Goal: Task Accomplishment & Management: Manage account settings

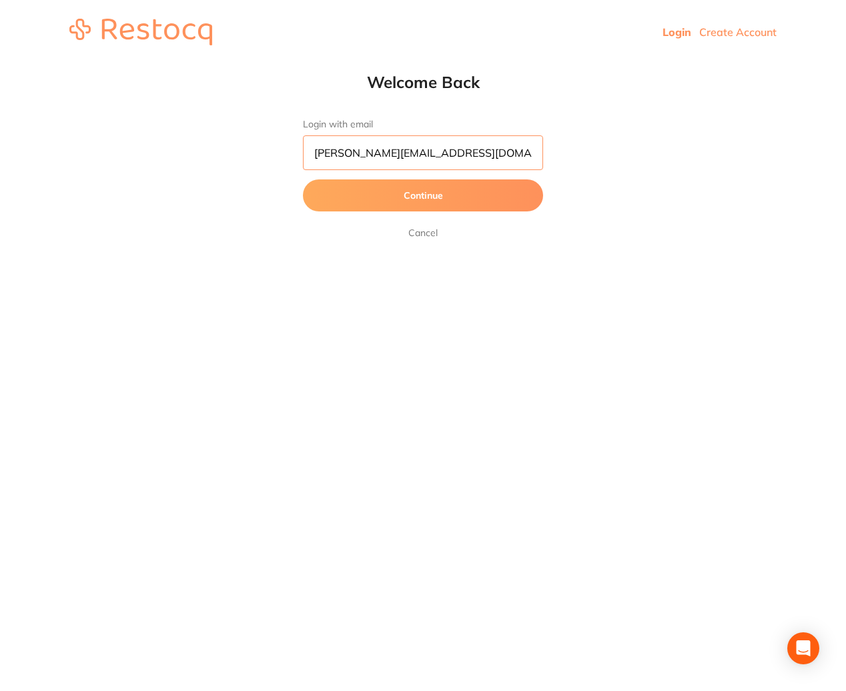
type input "[PERSON_NAME][EMAIL_ADDRESS][DOMAIN_NAME]"
click at [391, 183] on button "Continue" at bounding box center [423, 195] width 240 height 32
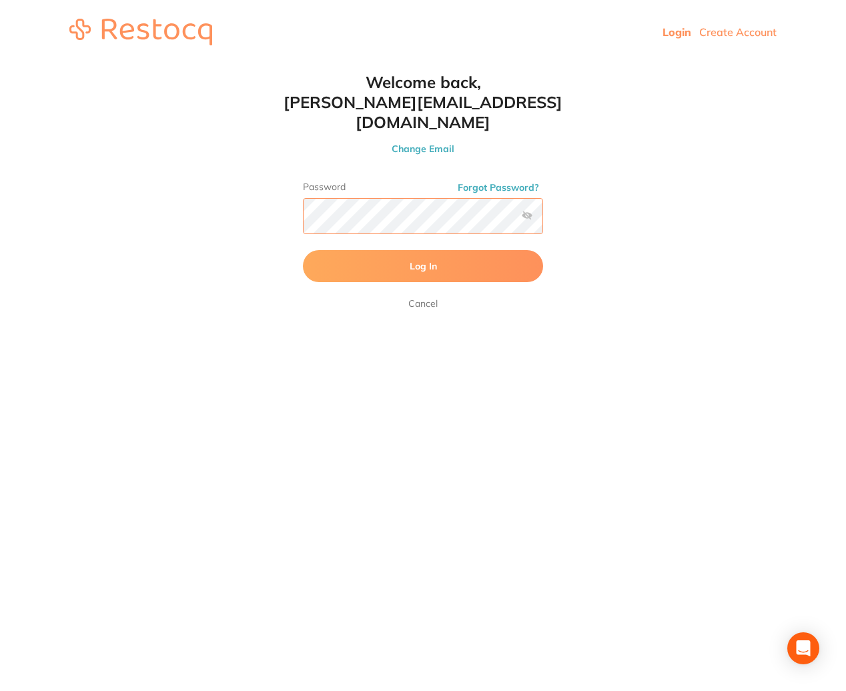
click at [423, 250] on button "Log In" at bounding box center [423, 266] width 240 height 32
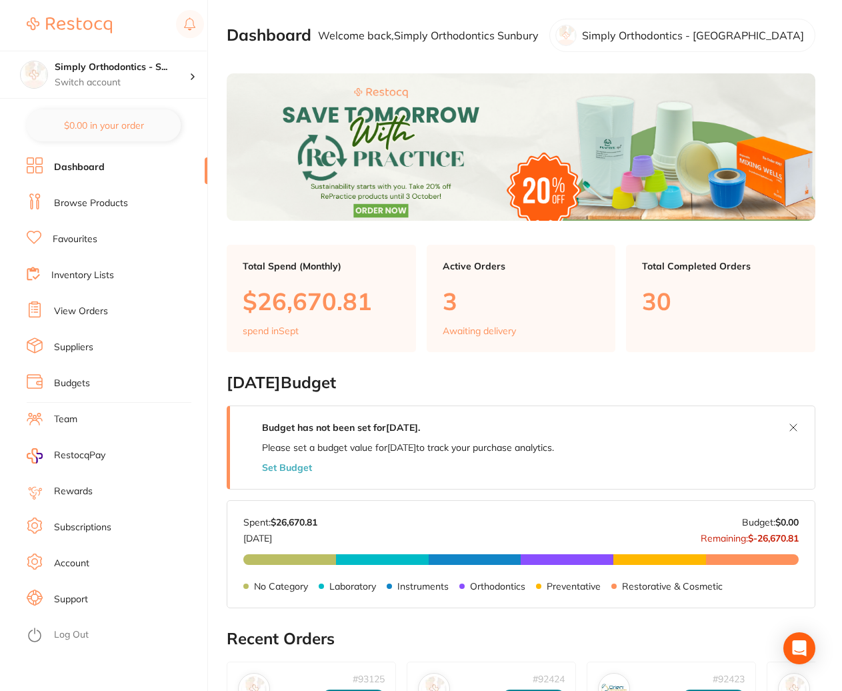
click at [91, 312] on link "View Orders" at bounding box center [81, 311] width 54 height 13
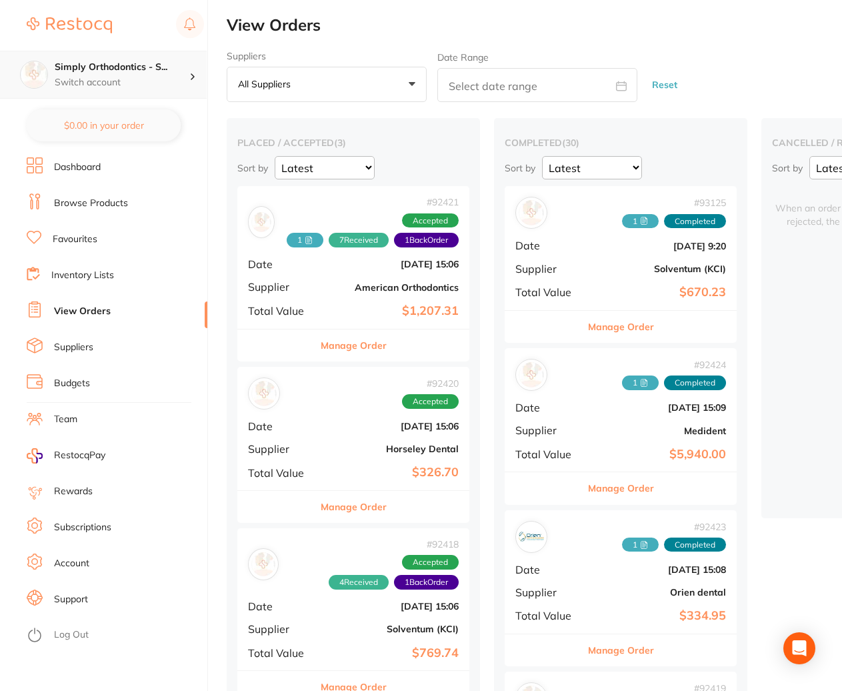
scroll to position [0, 1]
click at [135, 73] on h4 "Simply Orthodontics - S..." at bounding box center [122, 67] width 135 height 13
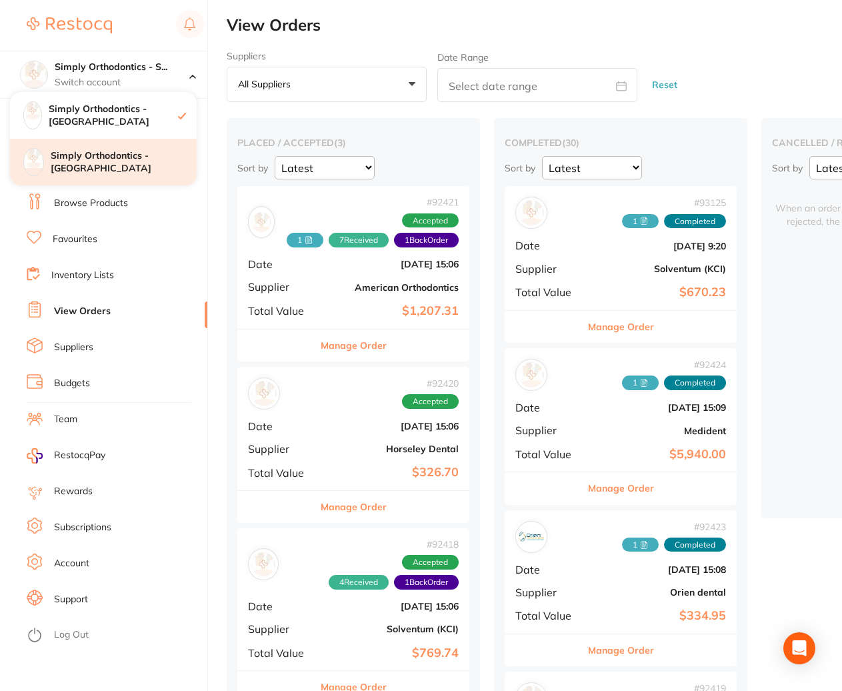
click at [135, 153] on h4 "Simply Orthodontics - [GEOGRAPHIC_DATA]" at bounding box center [124, 162] width 146 height 26
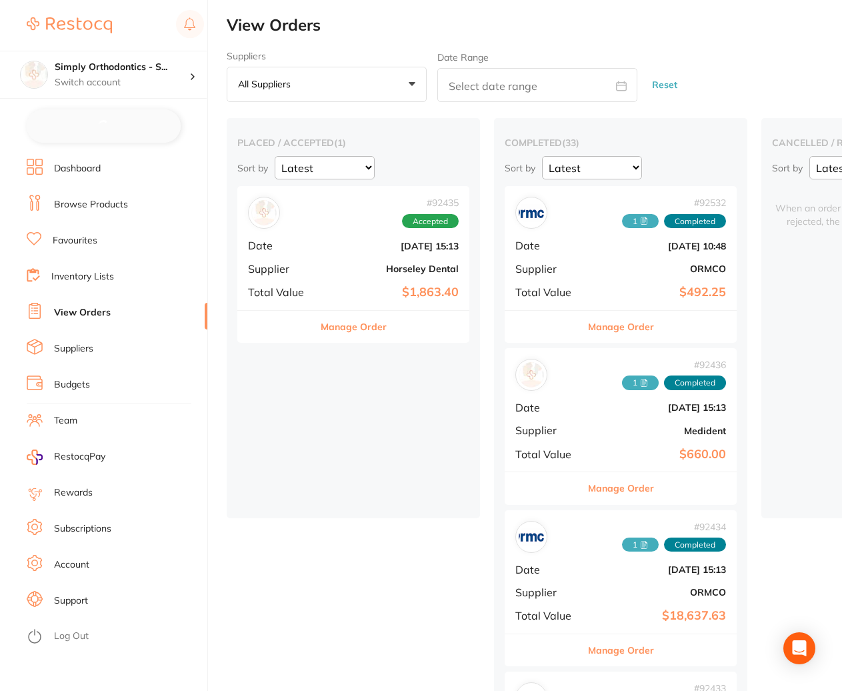
checkbox input "false"
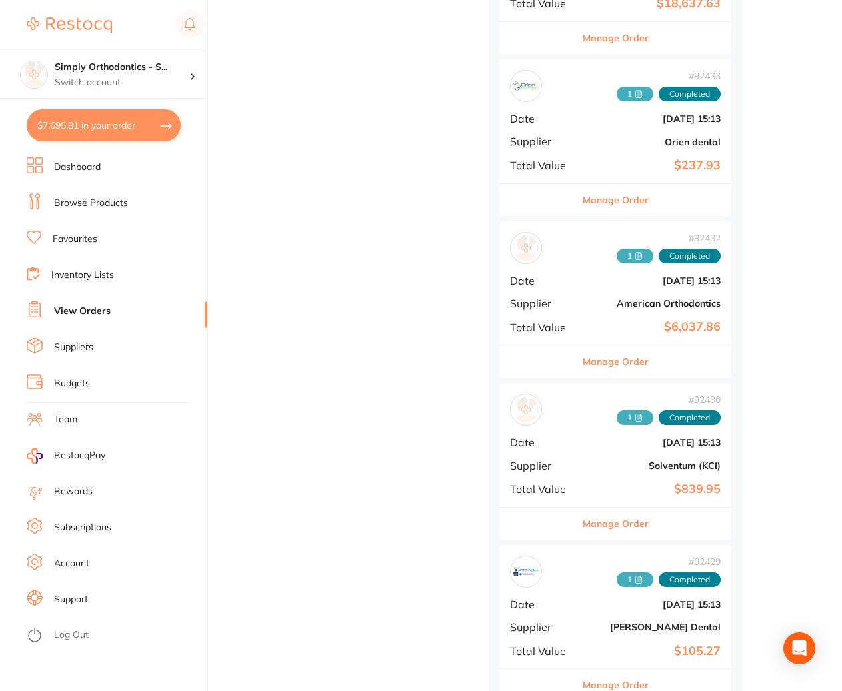
scroll to position [616, 0]
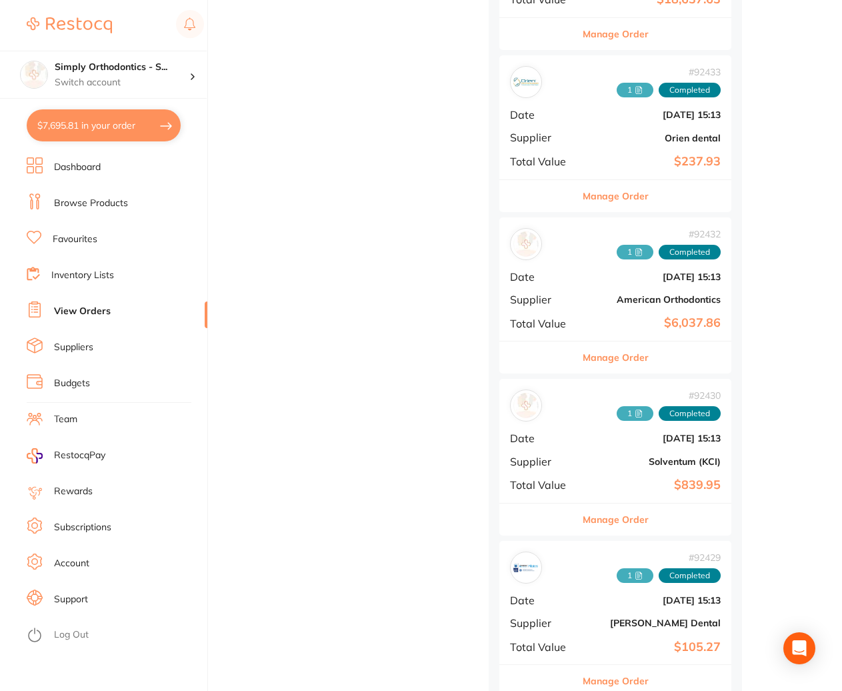
click at [626, 510] on button "Manage Order" at bounding box center [616, 520] width 66 height 32
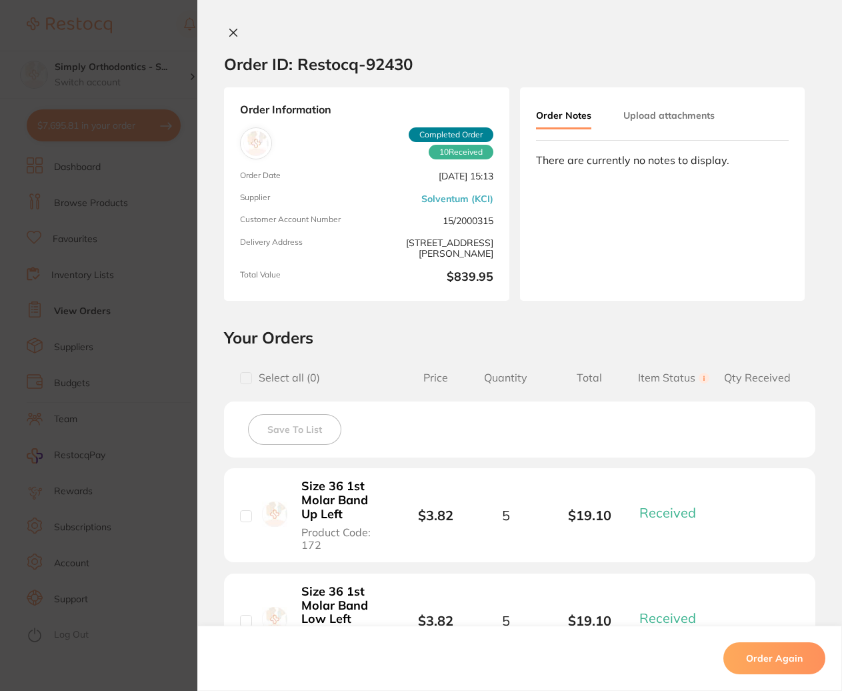
click at [697, 117] on button "Upload attachments" at bounding box center [669, 115] width 91 height 24
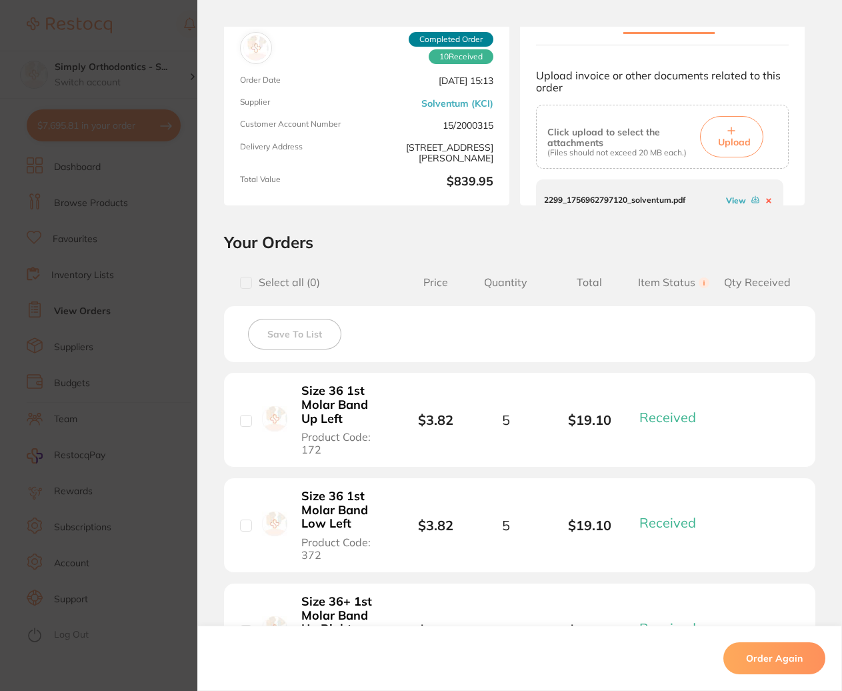
scroll to position [99, 0]
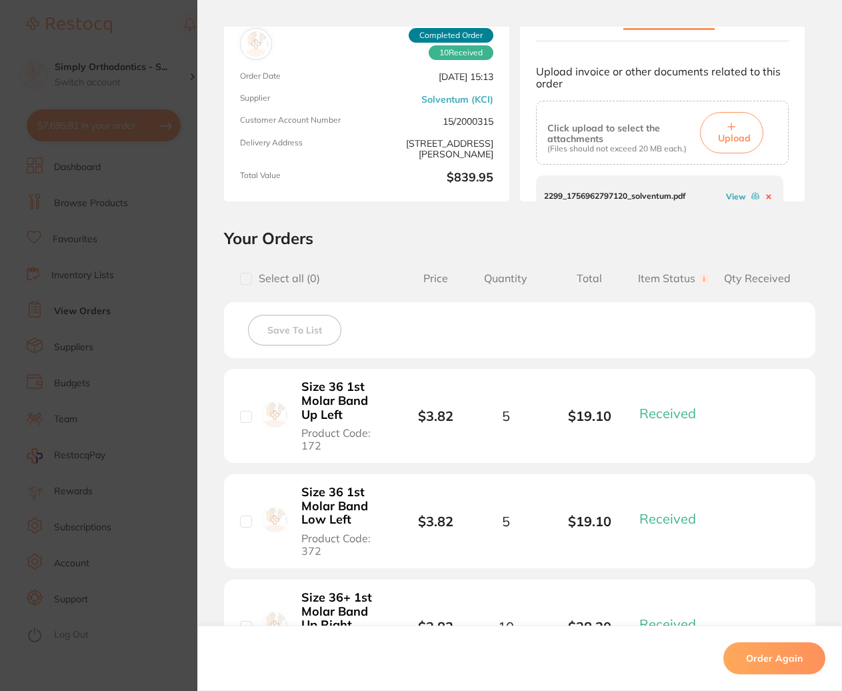
click at [729, 194] on link "View" at bounding box center [736, 196] width 20 height 10
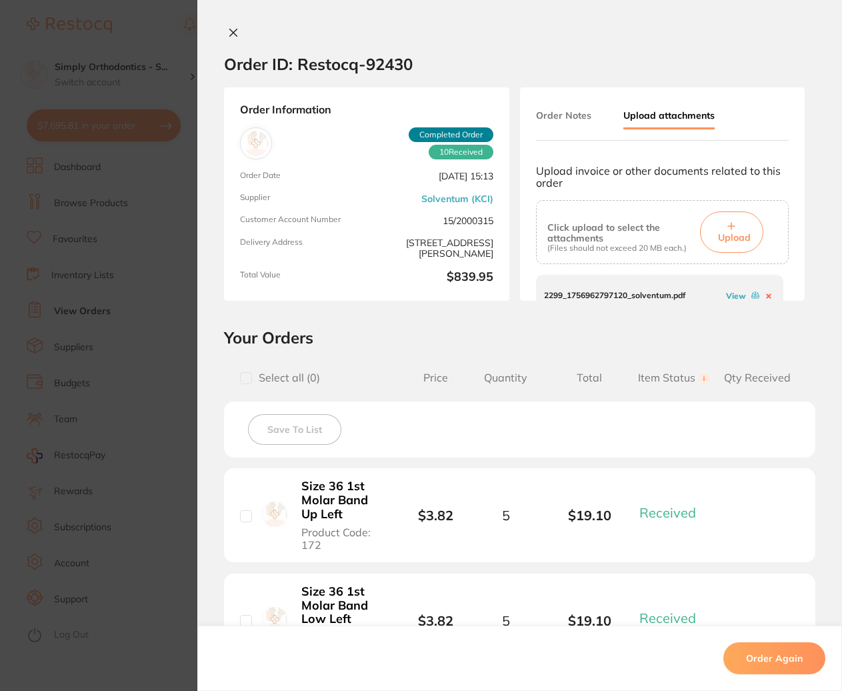
scroll to position [0, 0]
click at [715, 225] on button "Upload" at bounding box center [731, 231] width 63 height 41
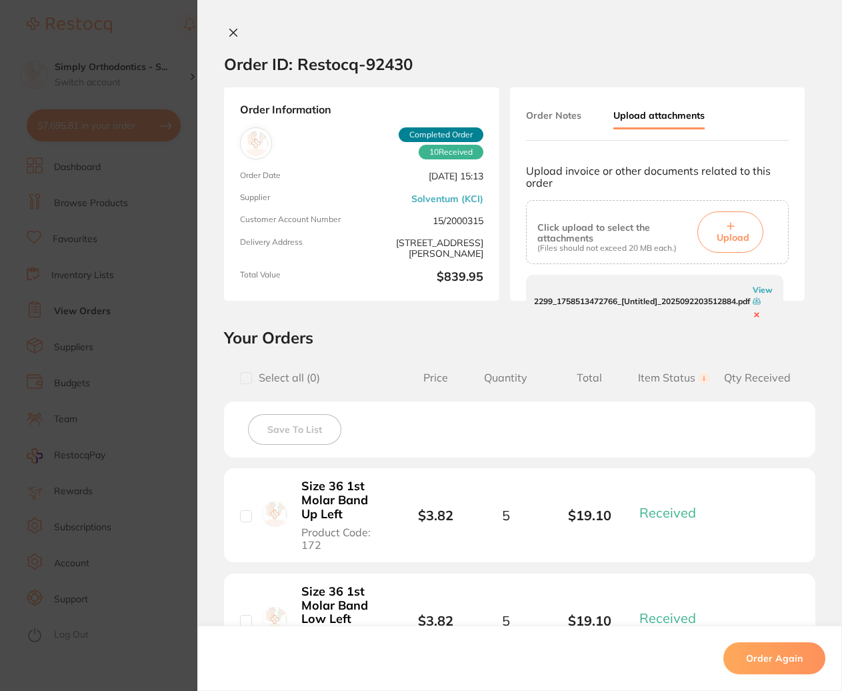
click at [753, 285] on link "View" at bounding box center [763, 290] width 20 height 10
click at [231, 30] on icon at bounding box center [233, 32] width 11 height 11
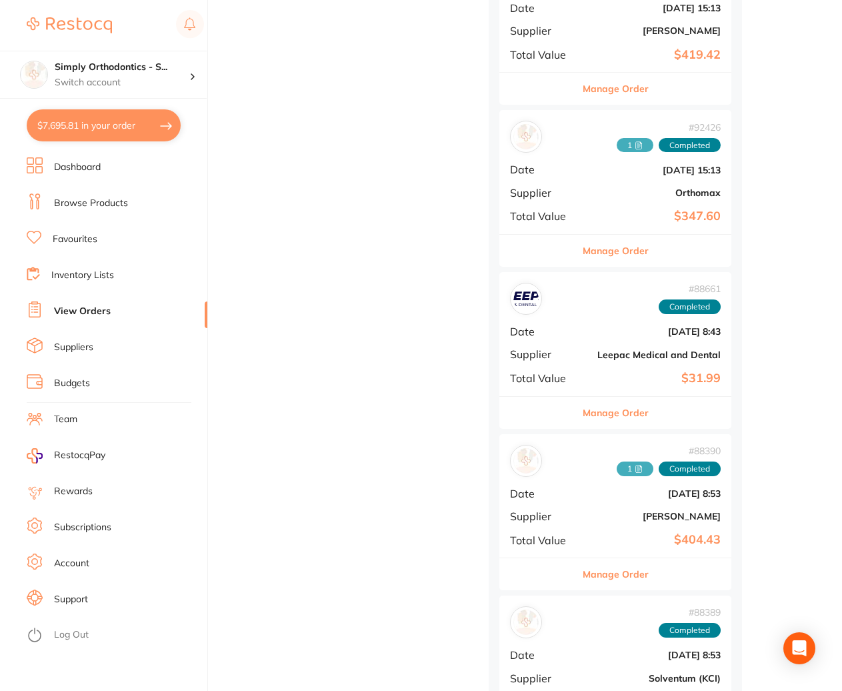
scroll to position [1554, 0]
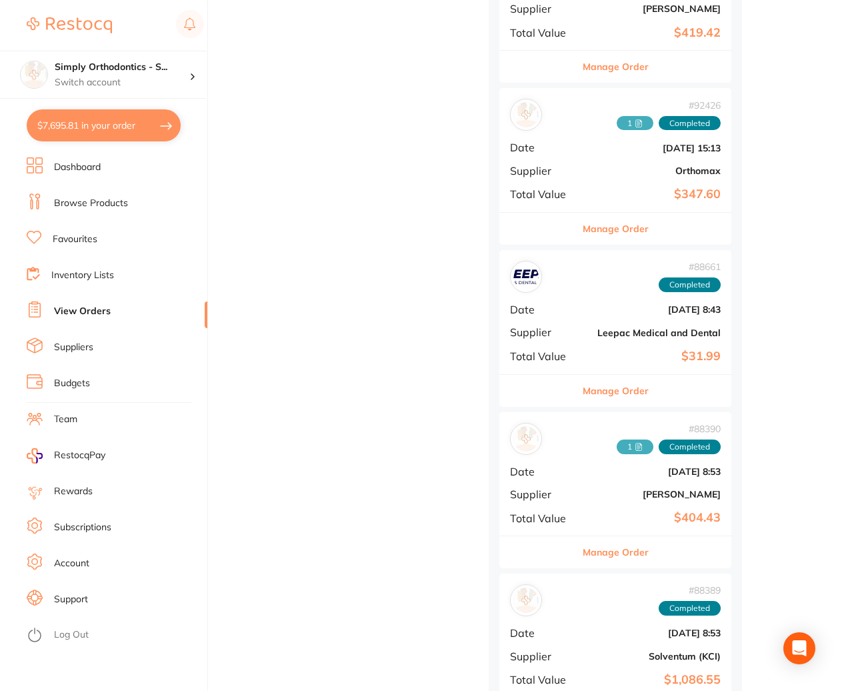
click at [628, 541] on button "Manage Order" at bounding box center [616, 552] width 66 height 32
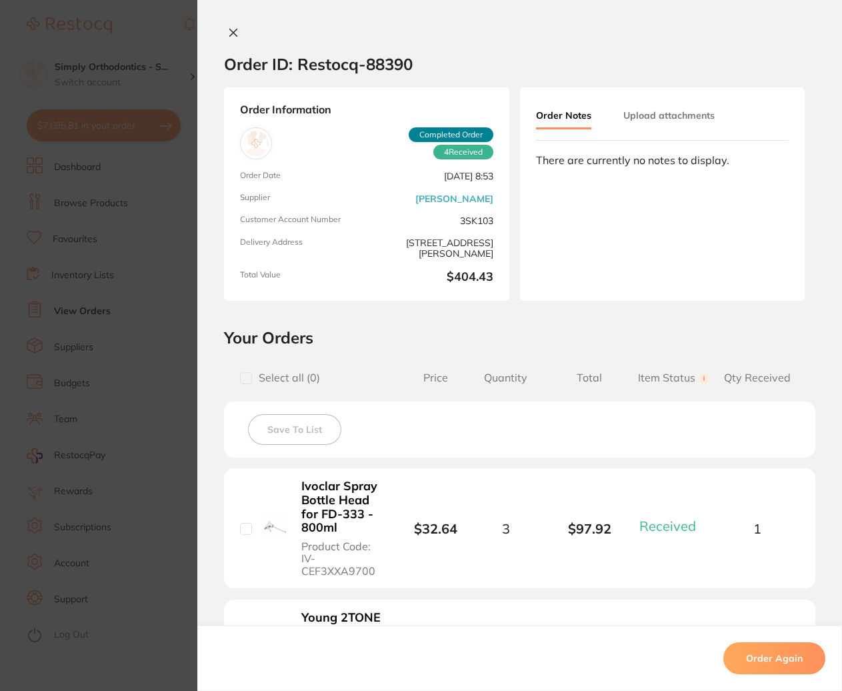
click at [662, 116] on button "Upload attachments" at bounding box center [669, 115] width 91 height 24
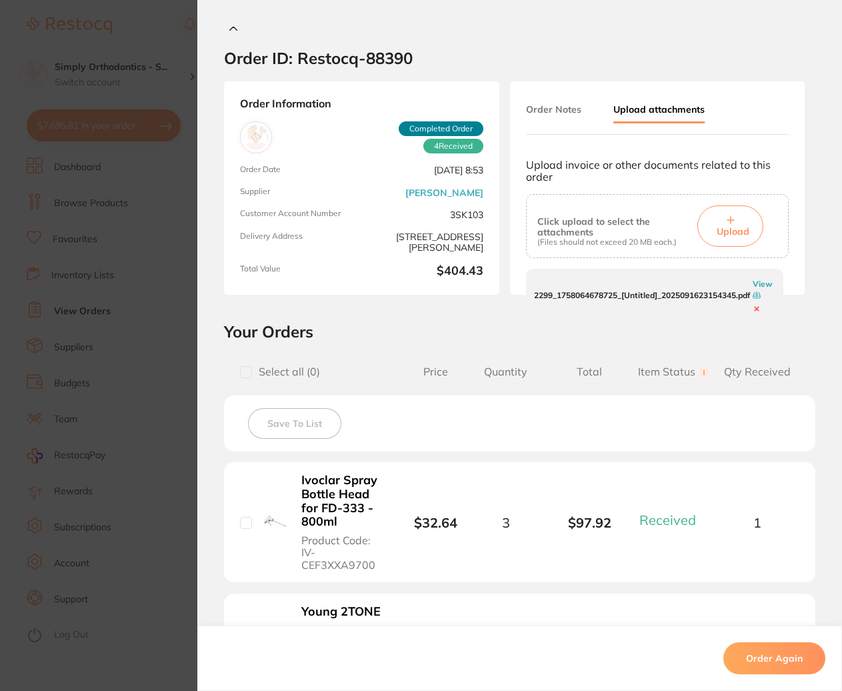
scroll to position [7, 0]
click at [753, 277] on link "View" at bounding box center [763, 282] width 20 height 10
click at [730, 224] on span "Upload" at bounding box center [733, 230] width 33 height 12
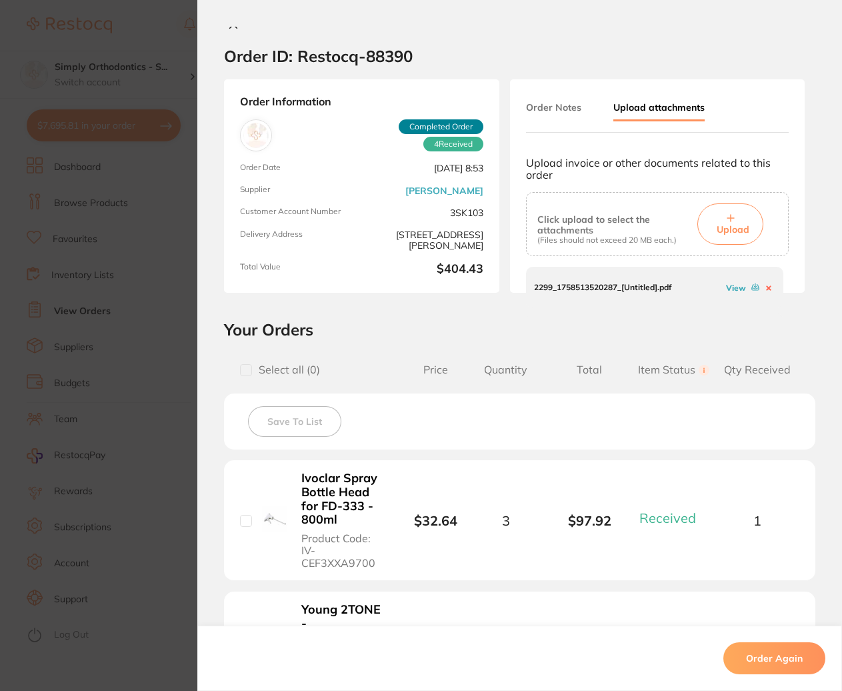
click at [231, 28] on icon at bounding box center [233, 24] width 11 height 11
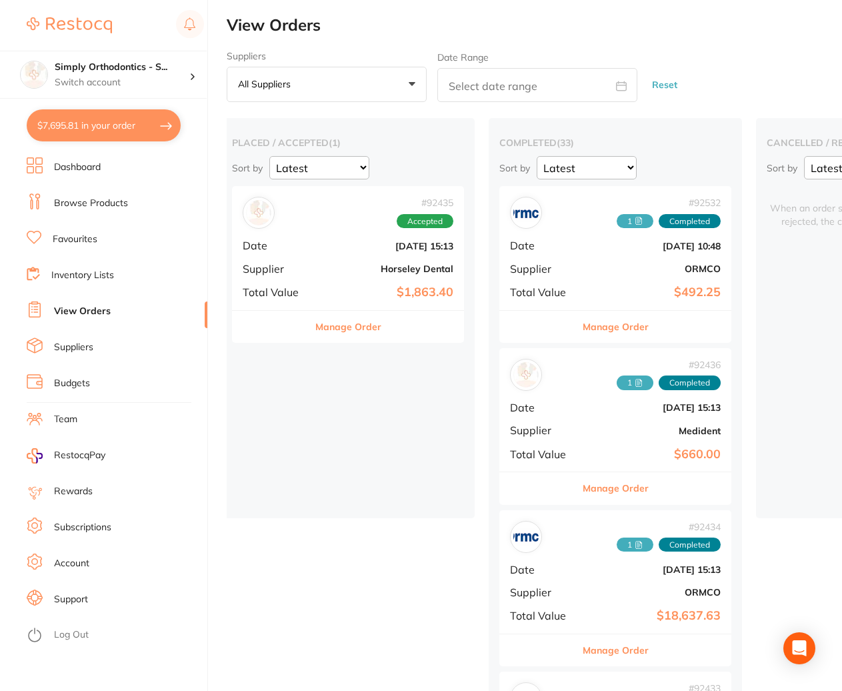
drag, startPoint x: 419, startPoint y: 381, endPoint x: 400, endPoint y: 354, distance: 33.1
click at [419, 381] on div "placed / accepted ( 1 ) Sort by Latest Notification # 92435 Accepted Date [DATE…" at bounding box center [347, 318] width 253 height 400
